Goal: Task Accomplishment & Management: Manage account settings

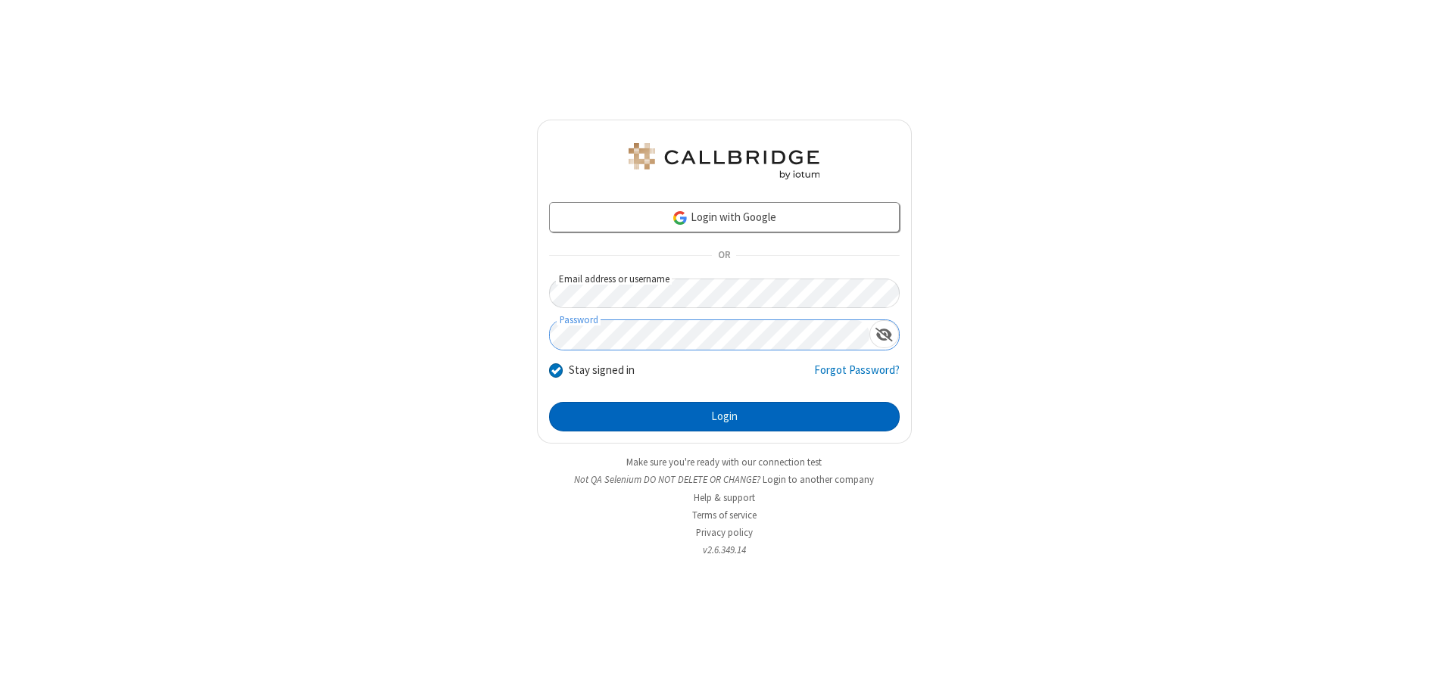
click at [724, 416] on button "Login" at bounding box center [724, 417] width 351 height 30
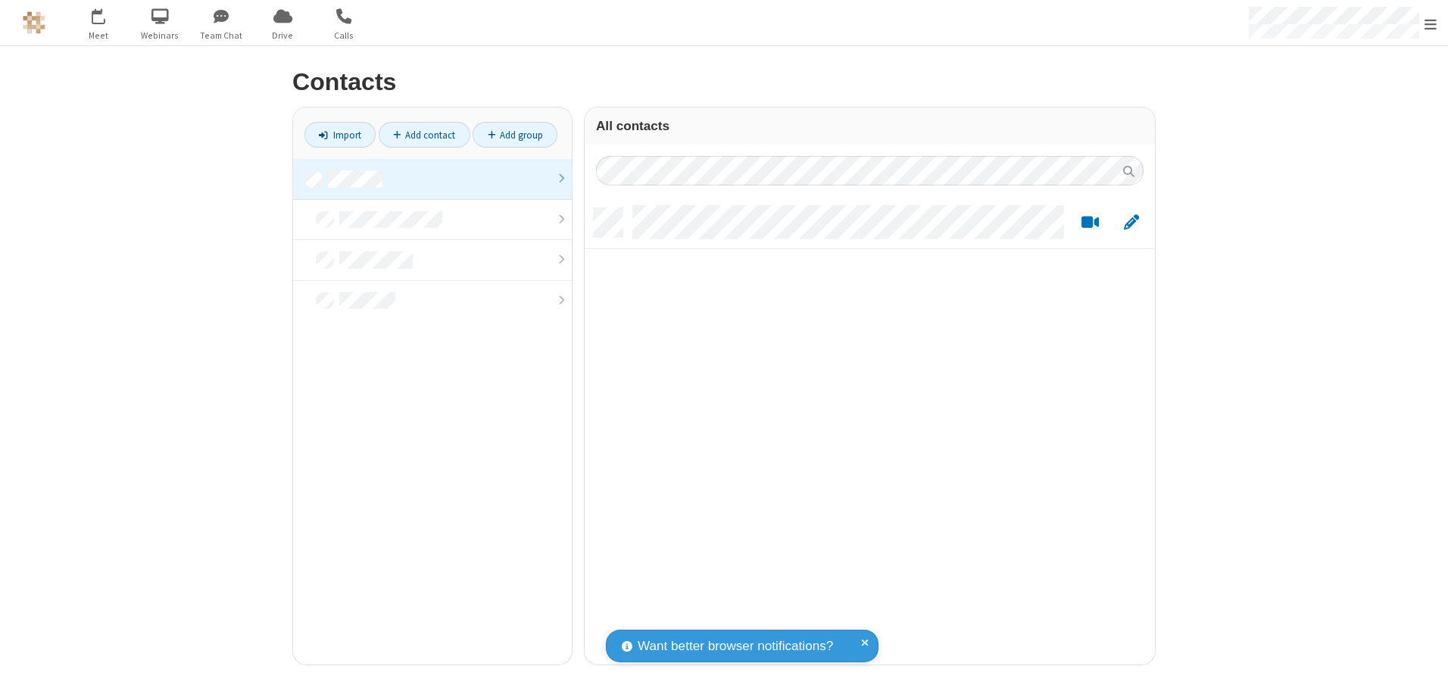
scroll to position [457, 559]
click at [432, 179] on link at bounding box center [432, 179] width 279 height 41
click at [424, 135] on link "Add contact" at bounding box center [425, 135] width 92 height 26
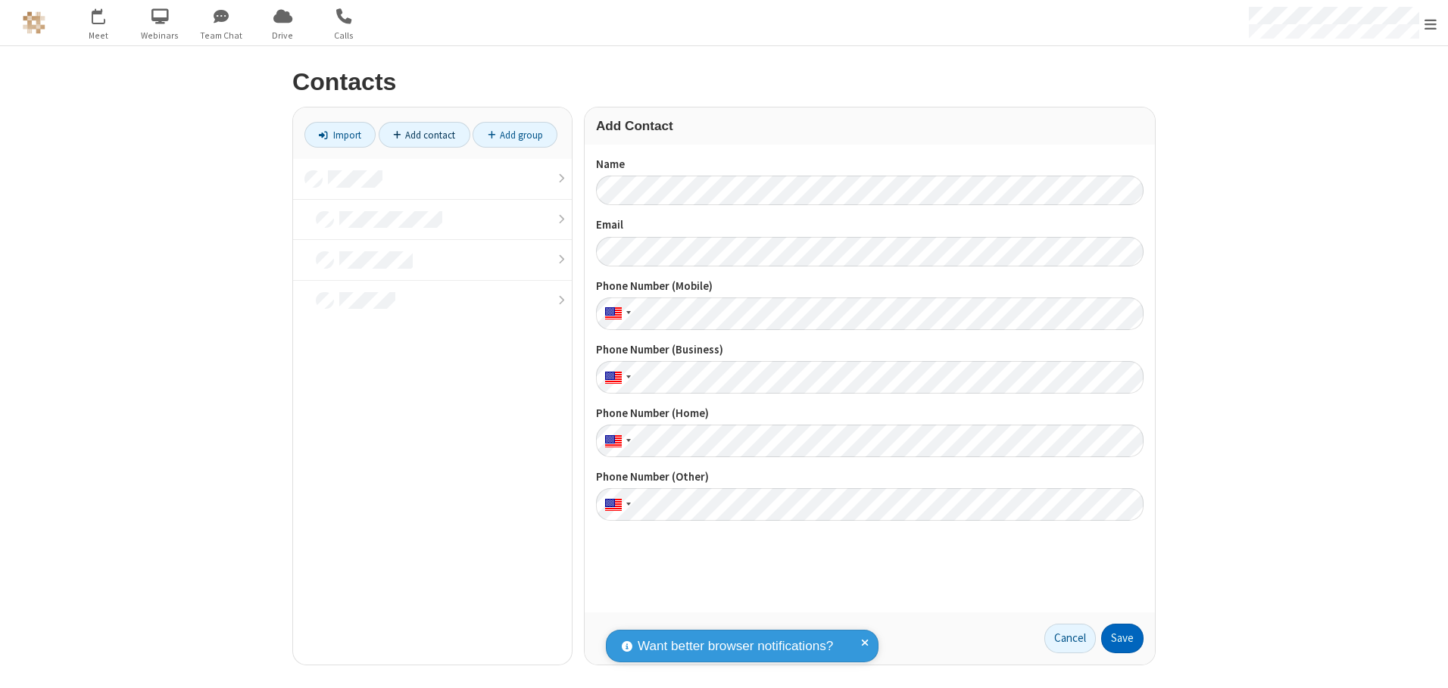
click at [1122, 638] on button "Save" at bounding box center [1122, 639] width 42 height 30
